Goal: Task Accomplishment & Management: Manage account settings

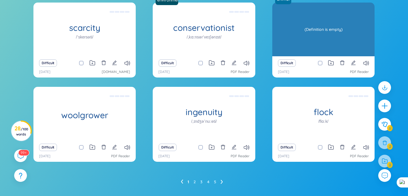
scroll to position [82, 0]
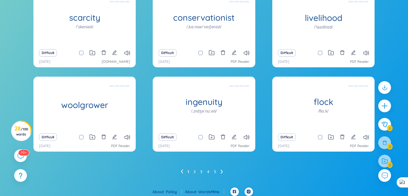
click at [221, 173] on icon at bounding box center [222, 172] width 2 height 4
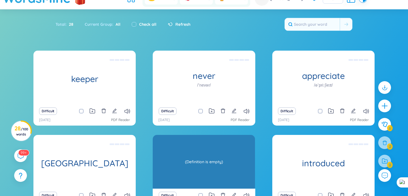
scroll to position [0, 0]
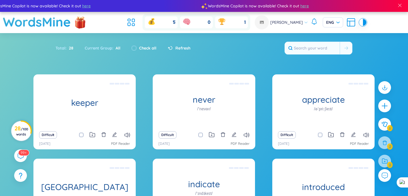
click at [24, 125] on circle at bounding box center [21, 131] width 20 height 20
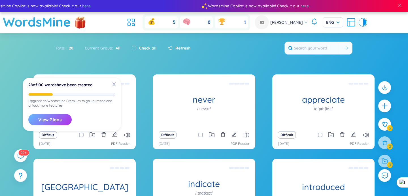
click at [48, 122] on button "View Plans" at bounding box center [49, 119] width 43 height 11
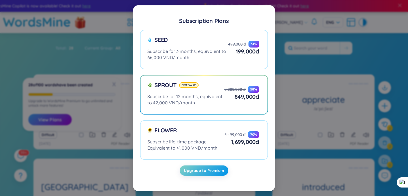
click at [290, 60] on div "Subscription Plans Seed Subscribe for 3 months, equivalent to 66,000 VND/month …" at bounding box center [204, 98] width 408 height 196
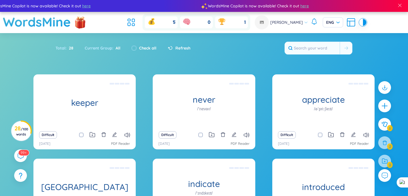
click at [59, 48] on div "Total : 28" at bounding box center [68, 48] width 24 height 12
click at [97, 48] on div "Current Group : All" at bounding box center [102, 48] width 47 height 12
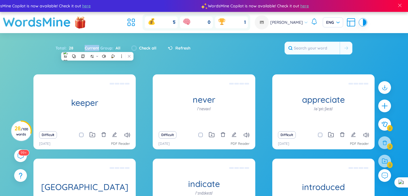
click at [165, 53] on div "Refresh" at bounding box center [176, 48] width 28 height 12
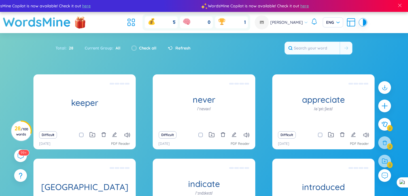
click at [133, 49] on input "checkbox" at bounding box center [134, 48] width 5 height 5
checkbox input "true"
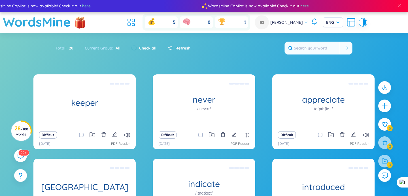
checkbox input "true"
click at [176, 48] on span "Refresh" at bounding box center [182, 48] width 15 height 6
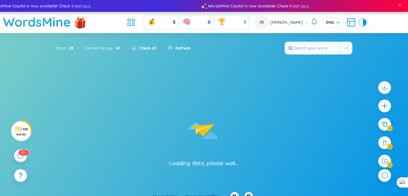
checkbox input "false"
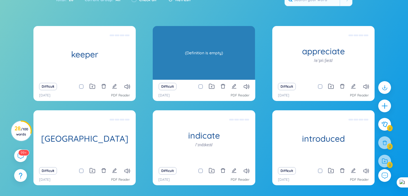
scroll to position [85, 0]
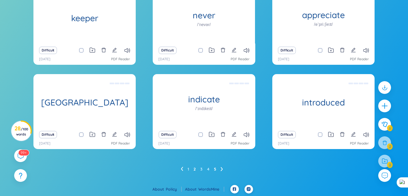
click at [215, 169] on link "5" at bounding box center [215, 169] width 2 height 9
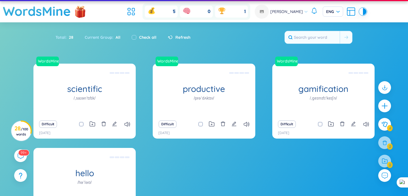
scroll to position [0, 0]
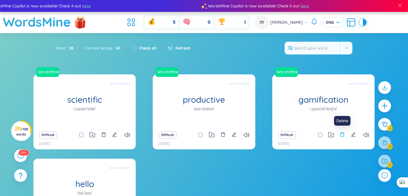
click at [340, 135] on icon "delete" at bounding box center [342, 134] width 5 height 5
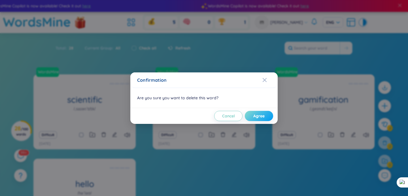
click at [256, 120] on button "Agree" at bounding box center [259, 116] width 28 height 10
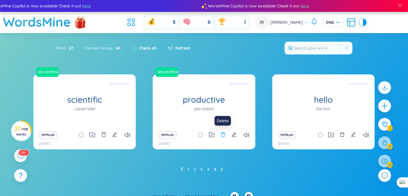
click at [222, 134] on icon "delete" at bounding box center [222, 134] width 5 height 5
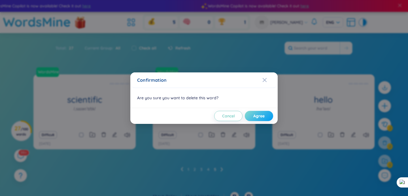
click at [254, 116] on span "Agree" at bounding box center [258, 116] width 11 height 6
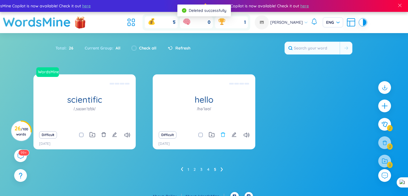
click at [224, 134] on icon "delete" at bounding box center [222, 134] width 5 height 5
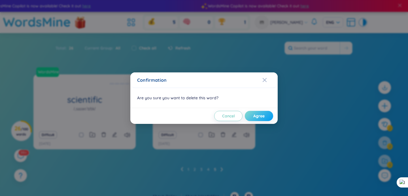
click at [258, 115] on span "Agree" at bounding box center [258, 116] width 11 height 6
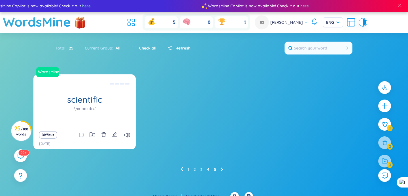
click at [207, 171] on link "4" at bounding box center [208, 169] width 2 height 9
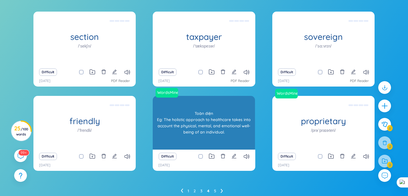
scroll to position [85, 0]
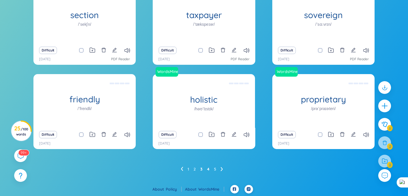
click at [201, 168] on link "3" at bounding box center [201, 169] width 2 height 9
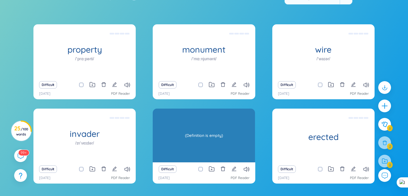
scroll to position [50, 0]
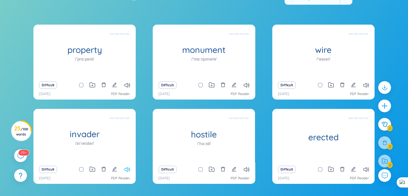
click at [130, 168] on icon at bounding box center [127, 169] width 6 height 5
click at [246, 169] on icon at bounding box center [247, 169] width 6 height 5
